Goal: Obtain resource: Download file/media

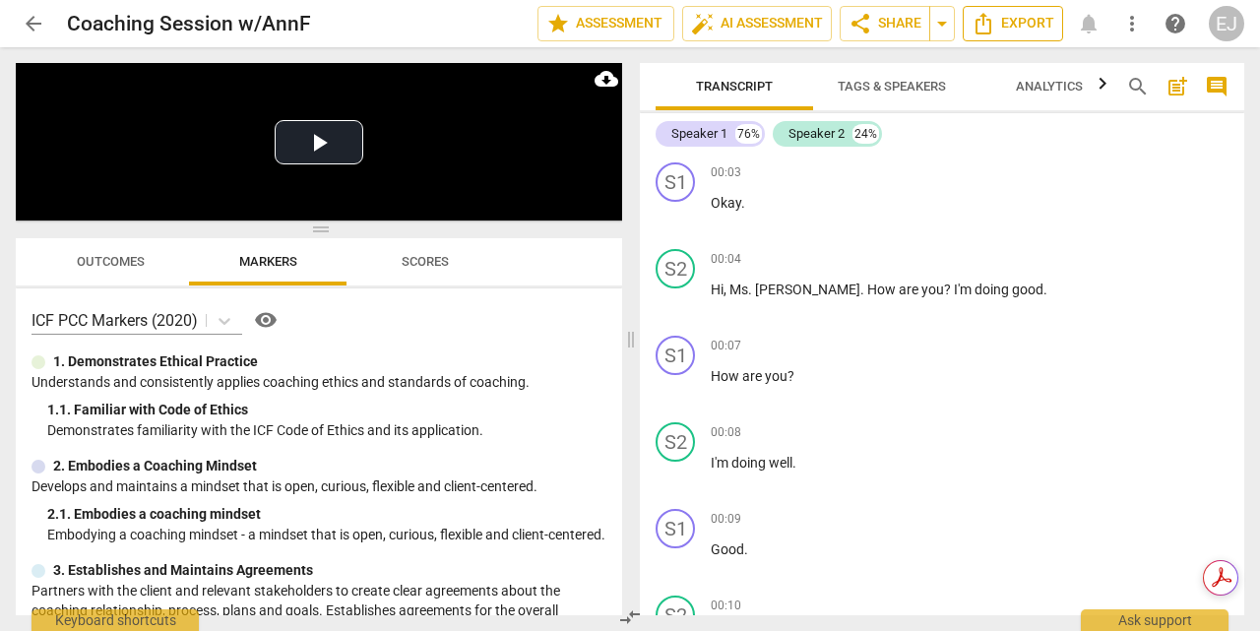
click at [1022, 31] on span "Export" at bounding box center [1013, 24] width 83 height 24
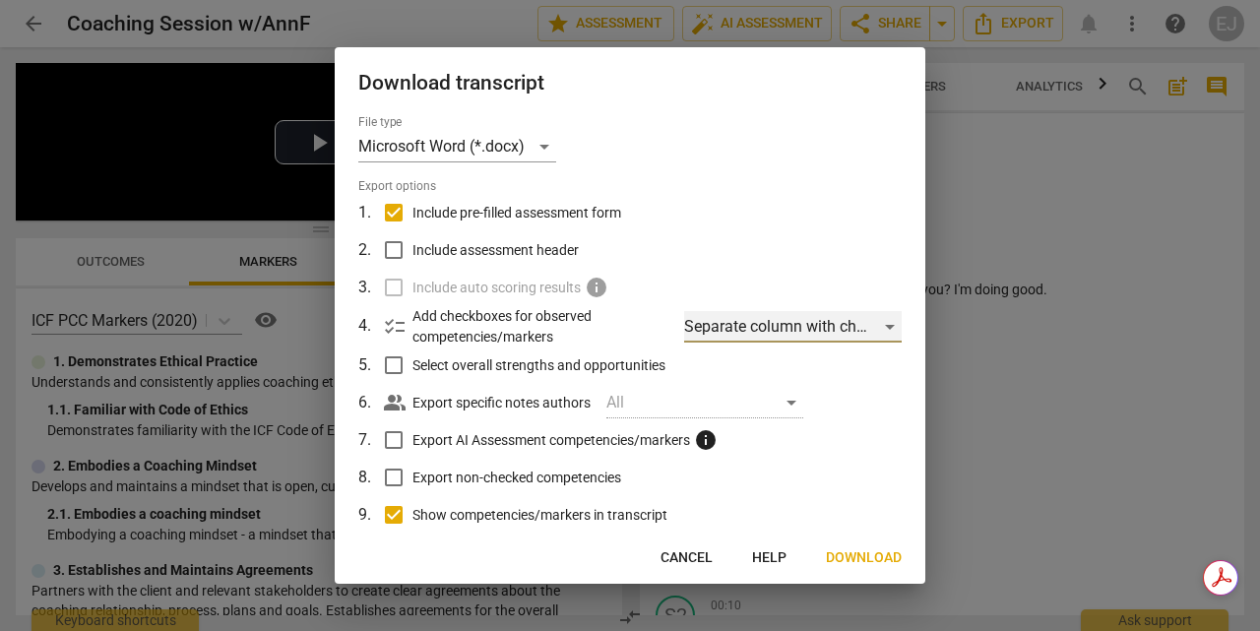
click at [882, 326] on div "Separate column with check marks" at bounding box center [793, 326] width 218 height 31
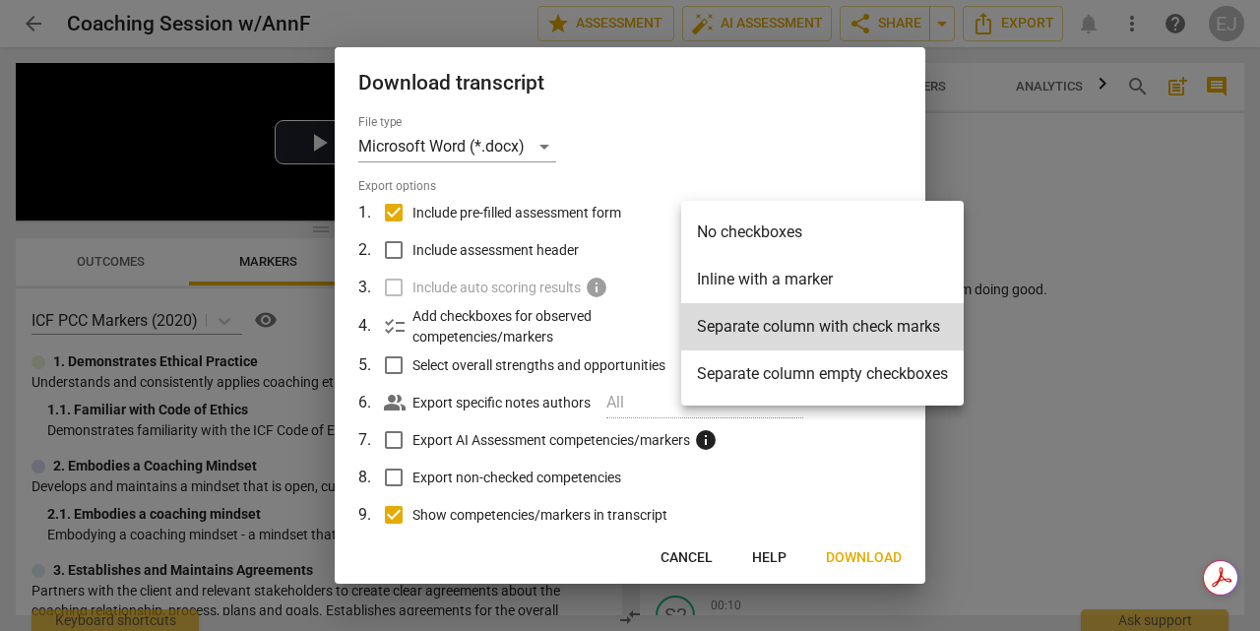
click at [1084, 230] on div at bounding box center [630, 315] width 1260 height 631
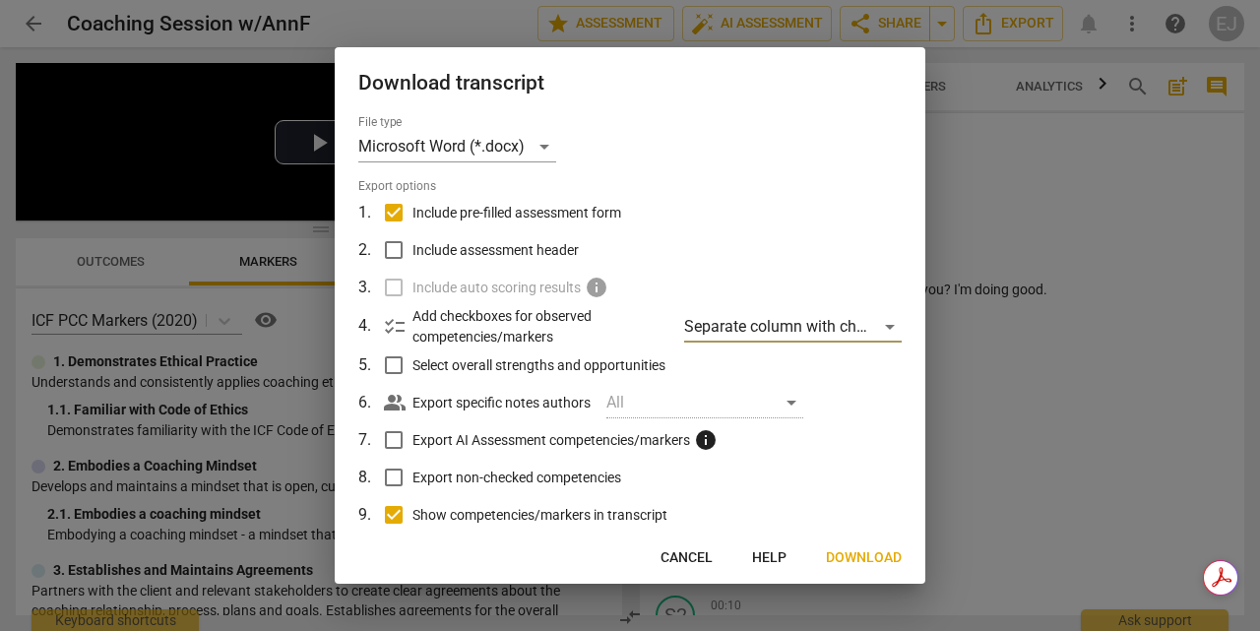
click at [875, 561] on span "Download" at bounding box center [864, 558] width 76 height 20
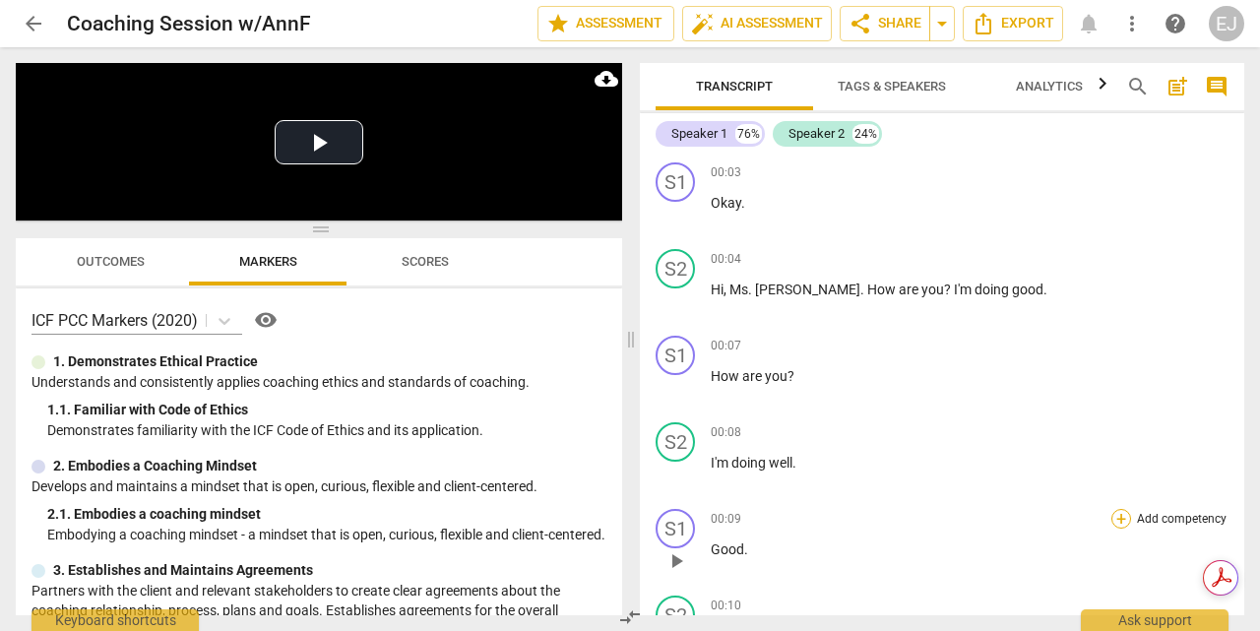
click at [1118, 520] on div "+" at bounding box center [1121, 519] width 20 height 20
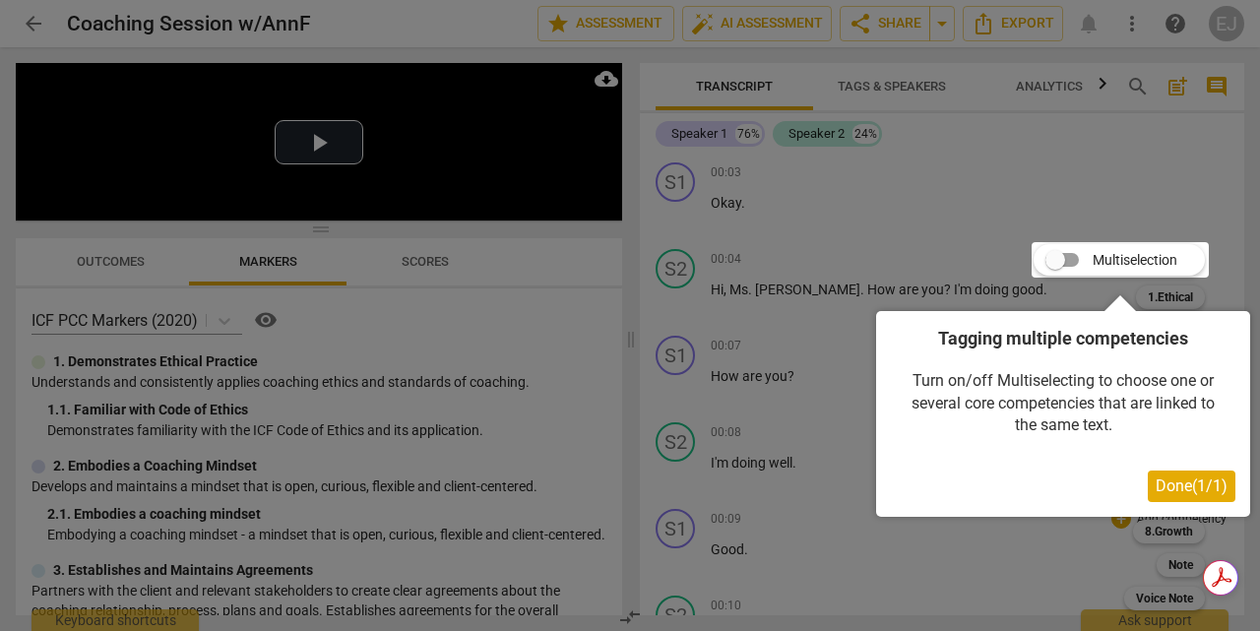
click at [1166, 488] on span "Done ( 1 / 1 )" at bounding box center [1192, 485] width 72 height 19
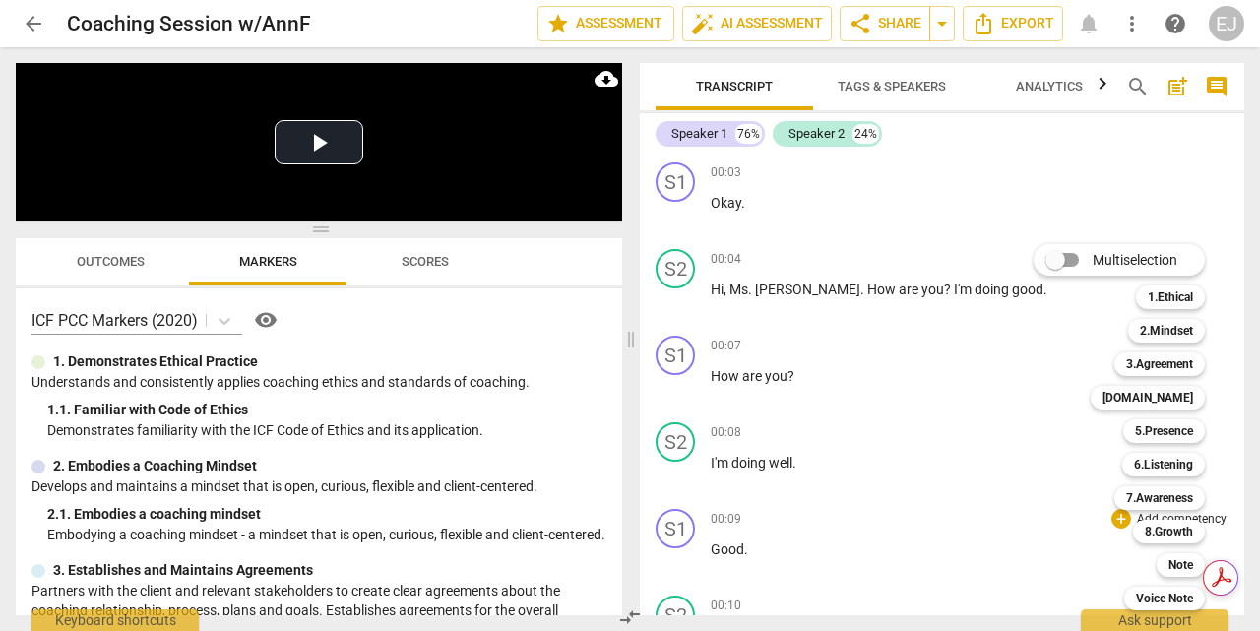
drag, startPoint x: 1244, startPoint y: 162, endPoint x: 1240, endPoint y: 199, distance: 36.6
click at [1240, 199] on div at bounding box center [630, 315] width 1260 height 631
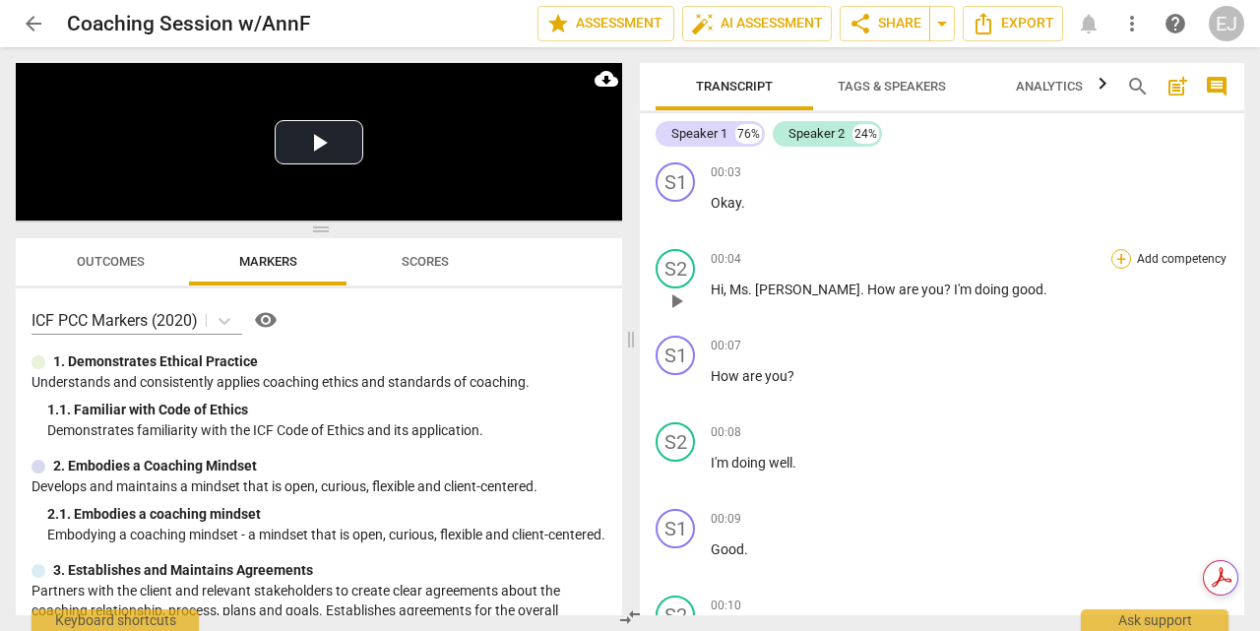
click at [1118, 260] on div "+" at bounding box center [1121, 259] width 20 height 20
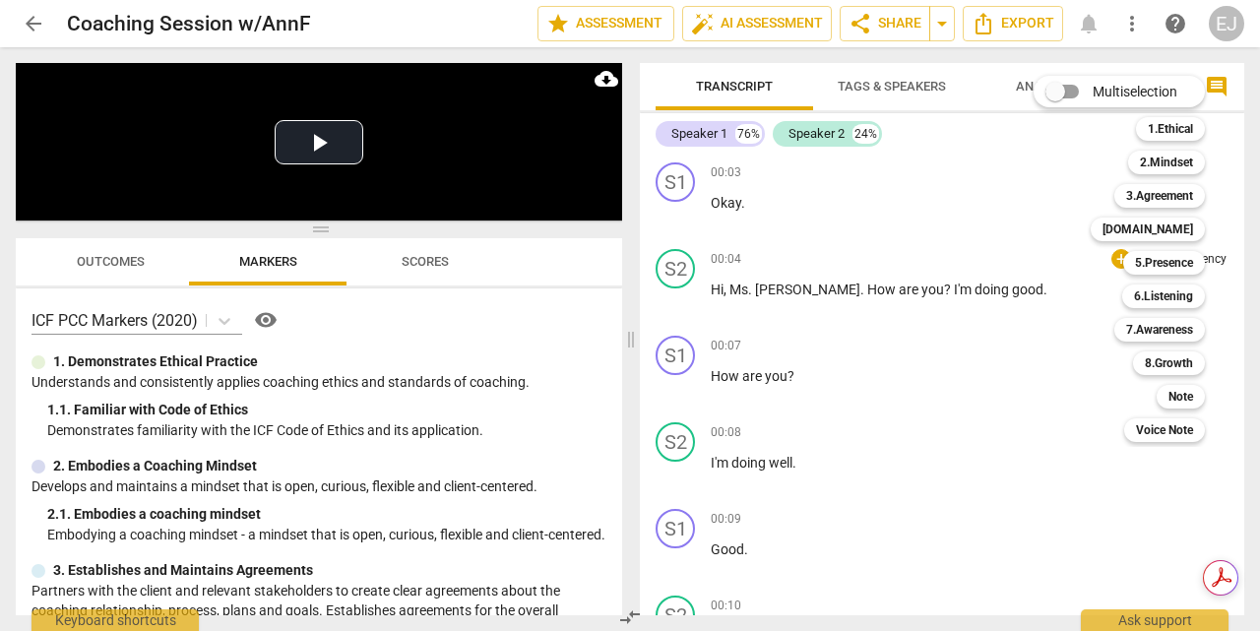
click at [951, 445] on div at bounding box center [630, 315] width 1260 height 631
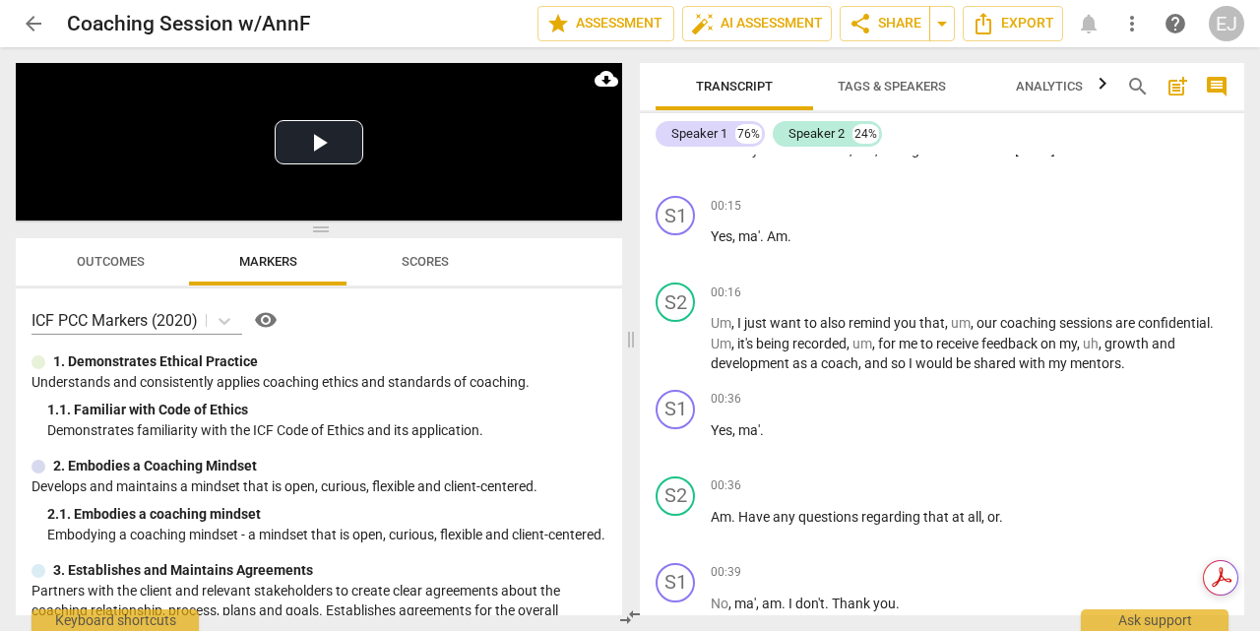
scroll to position [489, 0]
click at [1115, 482] on div "+" at bounding box center [1121, 483] width 20 height 20
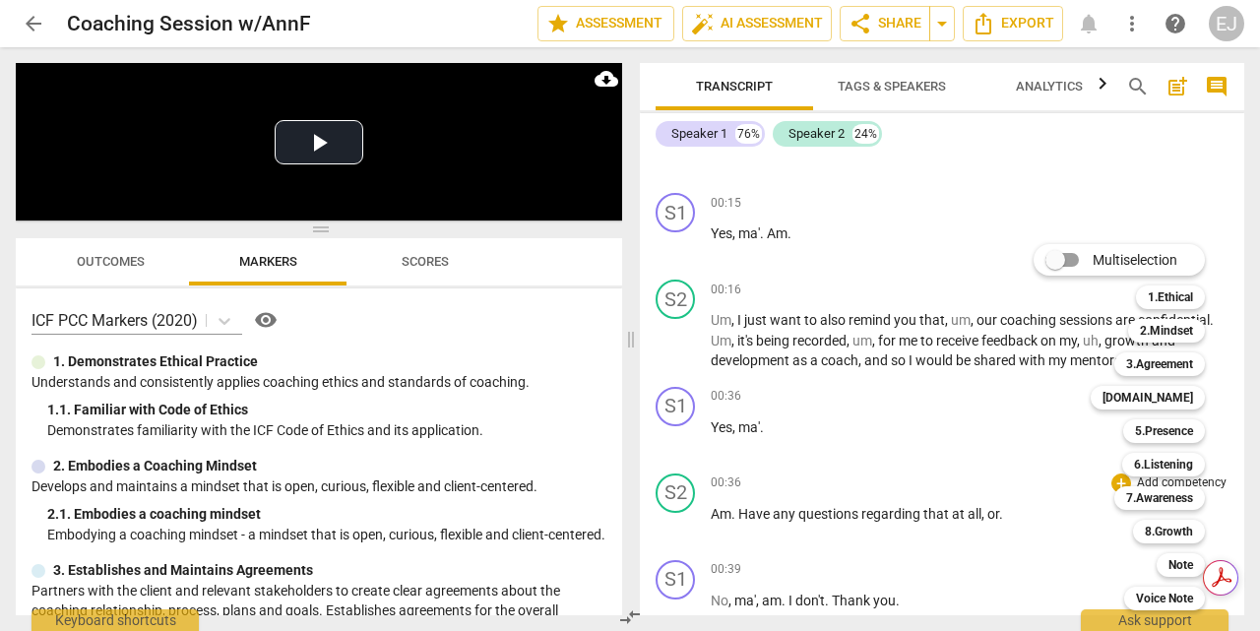
click at [1092, 505] on div "Multiselection m 1.Ethical 1 2.Mindset 2 3.Agreement 3 [DOMAIN_NAME] 4 5.Presen…" at bounding box center [1134, 427] width 217 height 376
click at [1075, 580] on div "Multiselection m 1.Ethical 1 2.Mindset 2 3.Agreement 3 [DOMAIN_NAME] 4 5.Presen…" at bounding box center [1134, 427] width 217 height 376
click at [1055, 567] on div "Multiselection m 1.Ethical 1 2.Mindset 2 3.Agreement 3 [DOMAIN_NAME] 4 5.Presen…" at bounding box center [1134, 427] width 217 height 376
click at [989, 445] on div at bounding box center [630, 315] width 1260 height 631
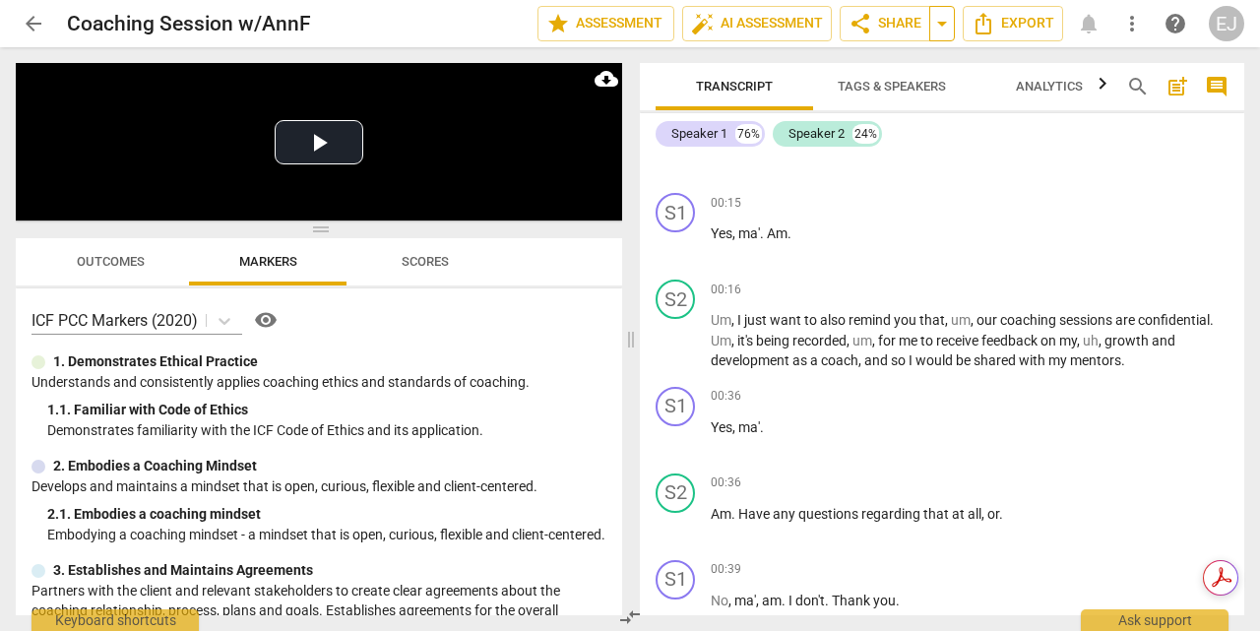
click at [950, 28] on span "arrow_drop_down" at bounding box center [942, 24] width 24 height 24
click at [1014, 31] on span "Export" at bounding box center [1013, 24] width 83 height 24
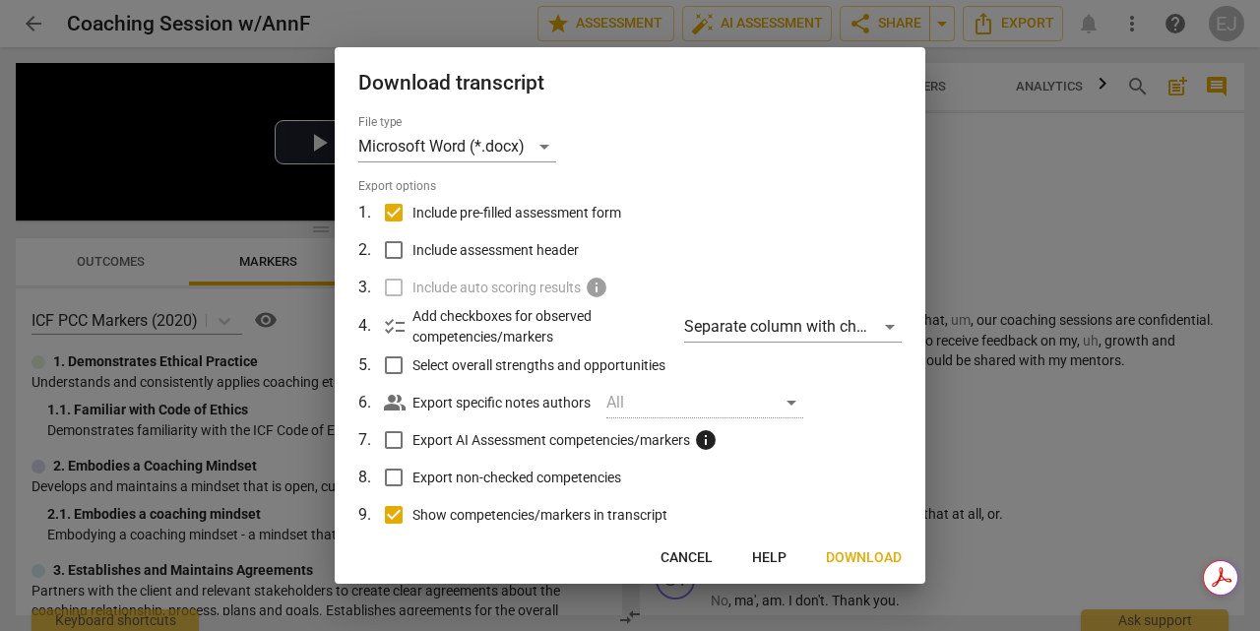
click at [1039, 216] on div at bounding box center [630, 315] width 1260 height 631
